Goal: Task Accomplishment & Management: Manage account settings

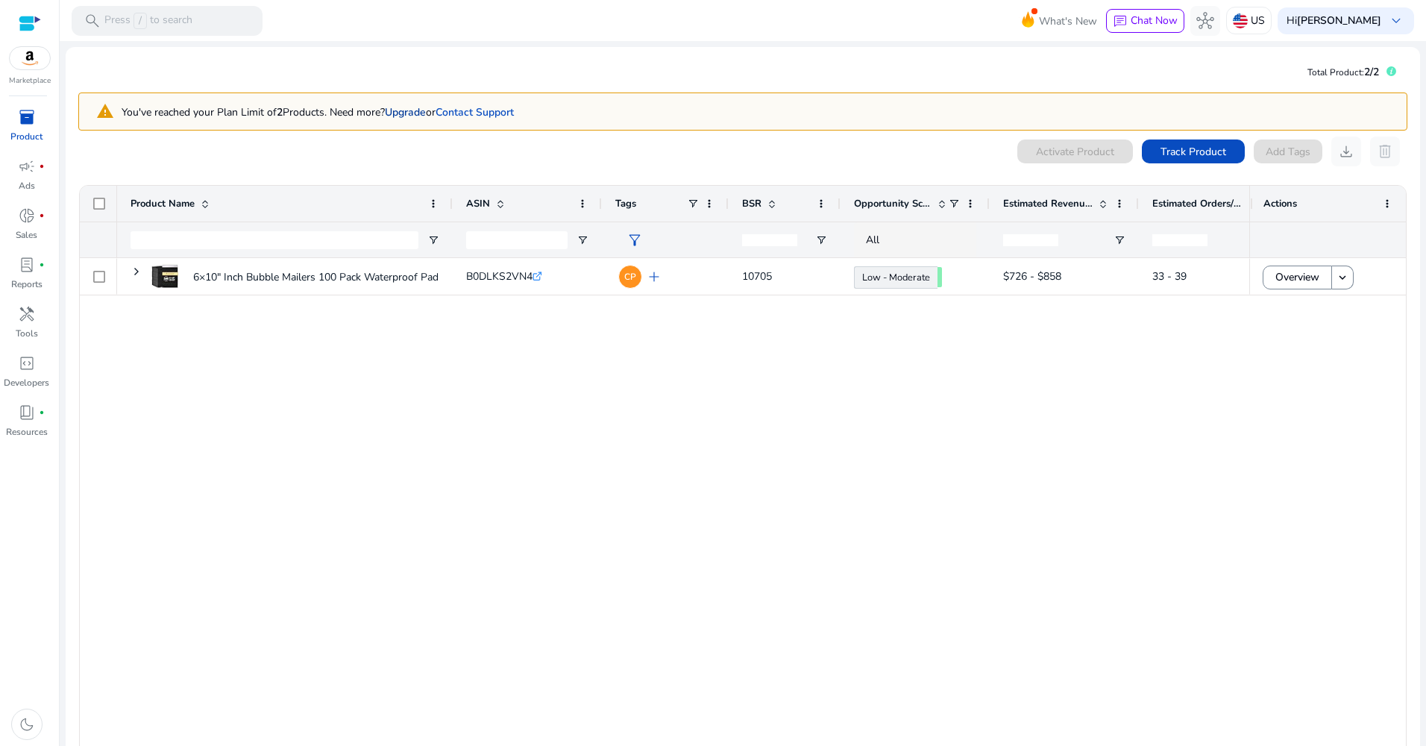
click at [420, 113] on link "Upgrade" at bounding box center [405, 112] width 41 height 14
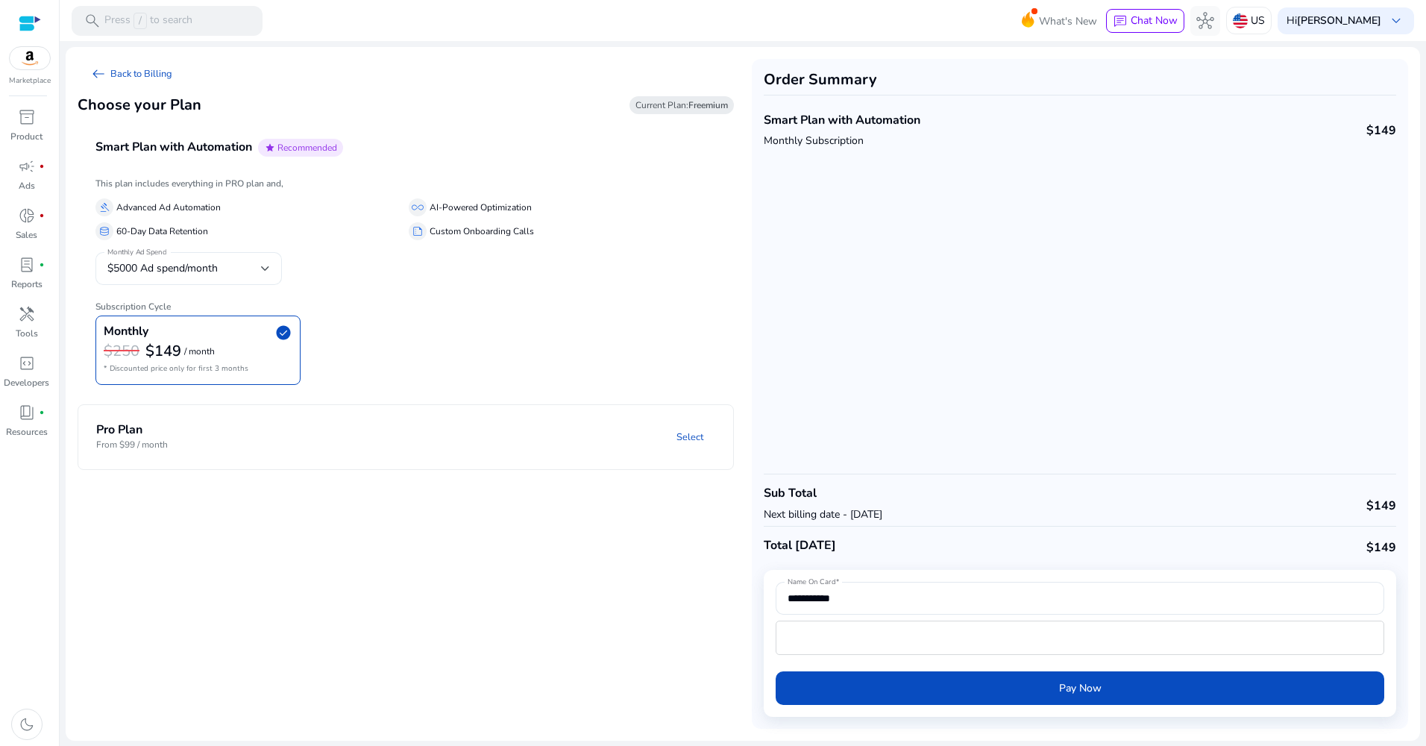
click at [230, 269] on div "$5000 Ad spend/month" at bounding box center [184, 268] width 154 height 16
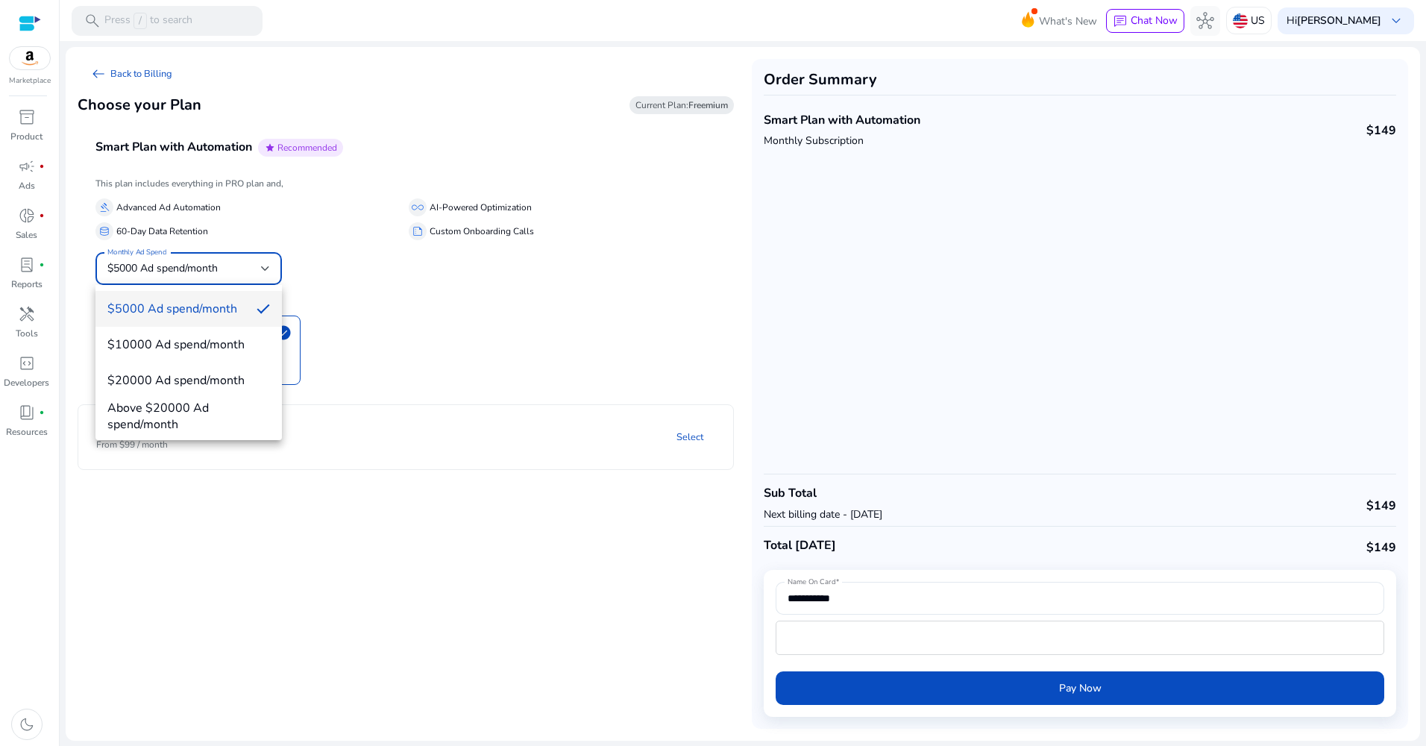
click at [431, 286] on div at bounding box center [713, 373] width 1426 height 746
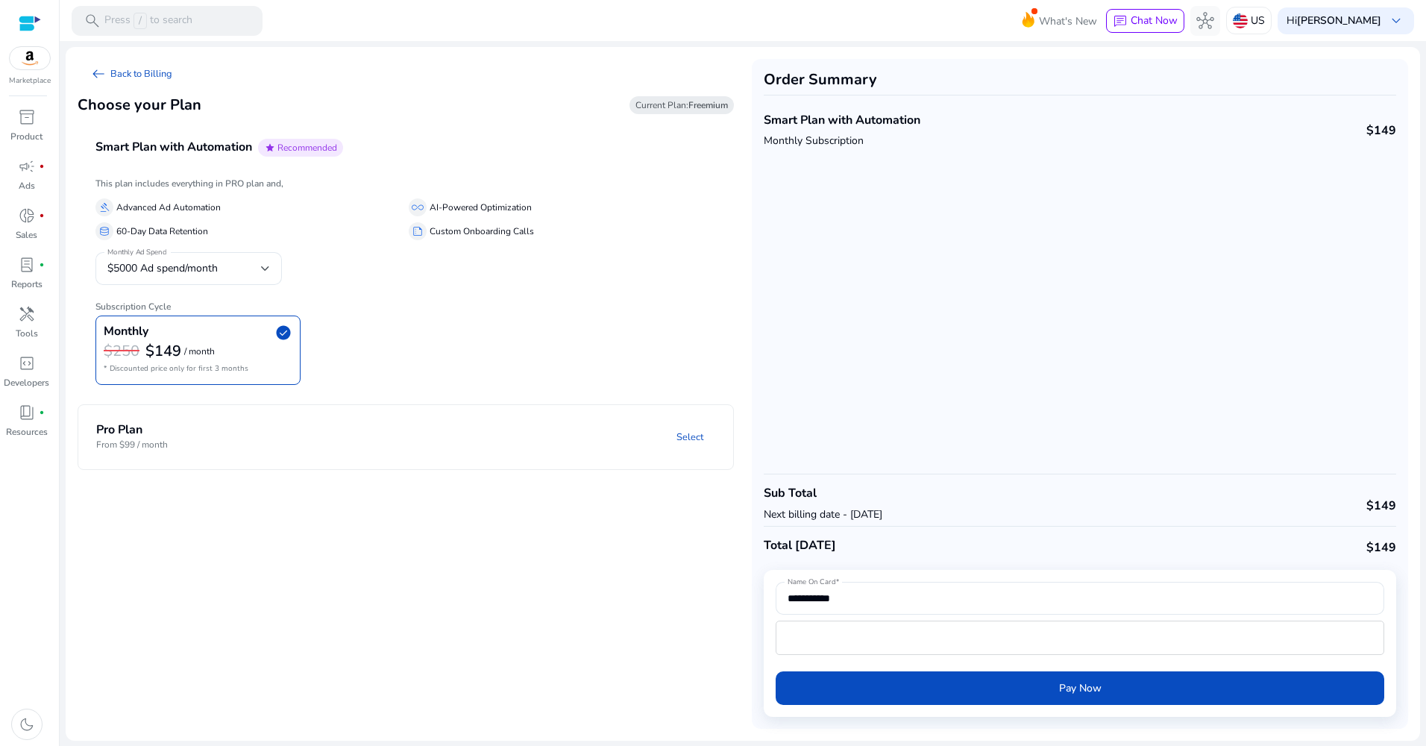
click at [32, 67] on img at bounding box center [30, 58] width 40 height 22
click at [30, 122] on span "inventory_2" at bounding box center [27, 117] width 18 height 18
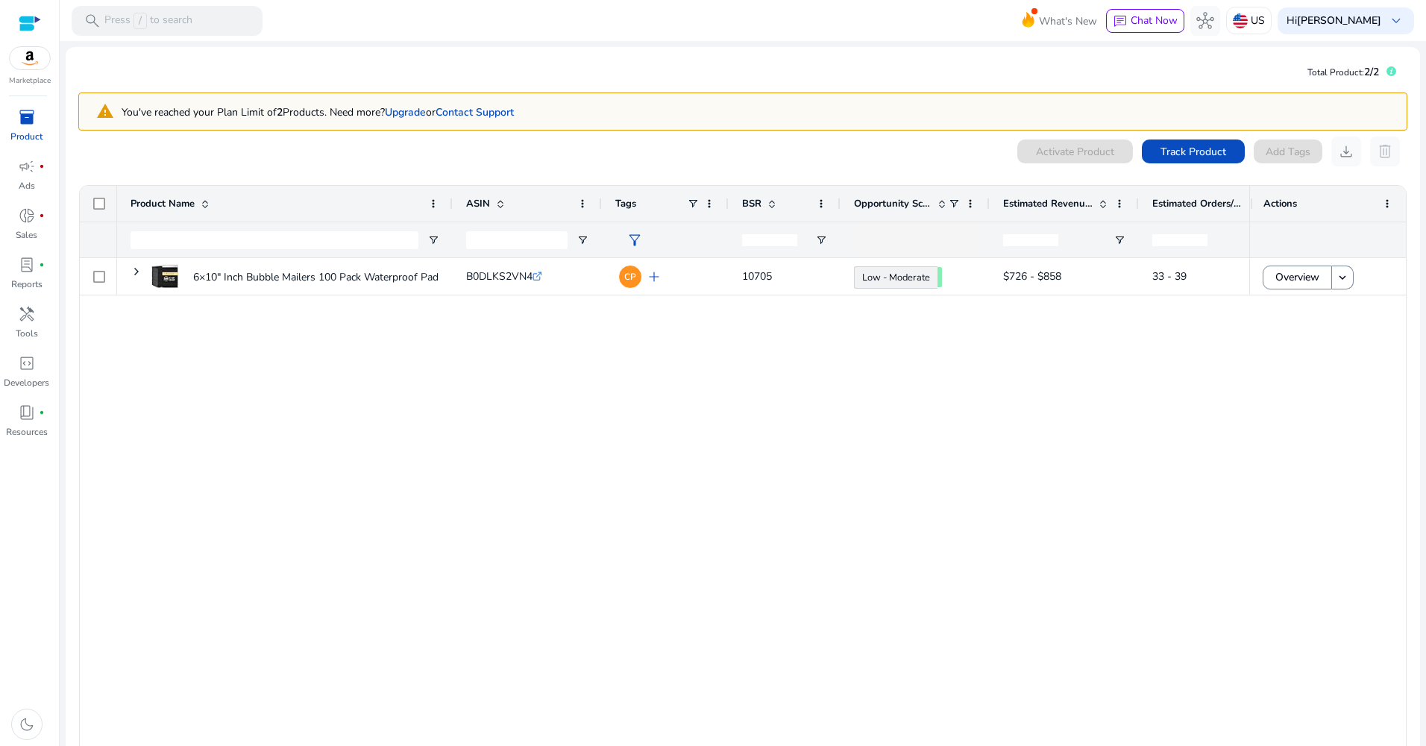
click at [555, 418] on div "6×10" Inch Bubble Mailers 100 Pack Waterproof Padded Envelopes... B0DLKS2VN4 .s…" at bounding box center [683, 510] width 1132 height 504
